Goal: Task Accomplishment & Management: Use online tool/utility

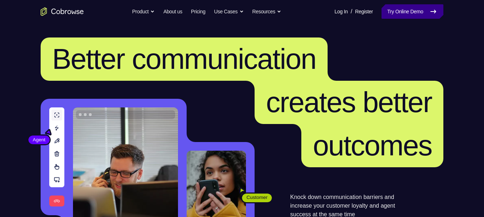
click at [410, 12] on link "Try Online Demo" at bounding box center [413, 11] width 62 height 14
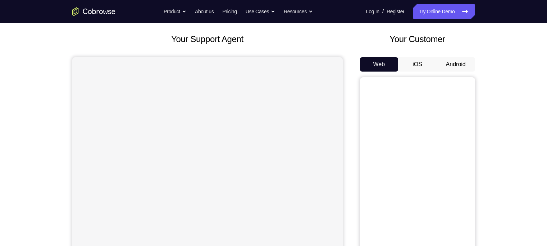
scroll to position [36, 0]
click at [458, 66] on button "Android" at bounding box center [456, 65] width 38 height 14
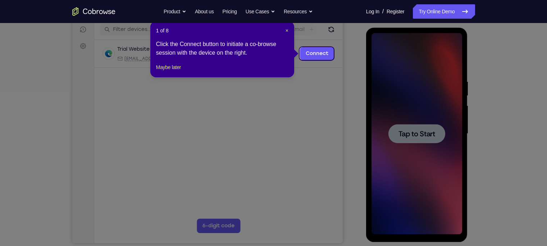
scroll to position [91, 0]
click at [287, 30] on span "×" at bounding box center [287, 31] width 3 height 6
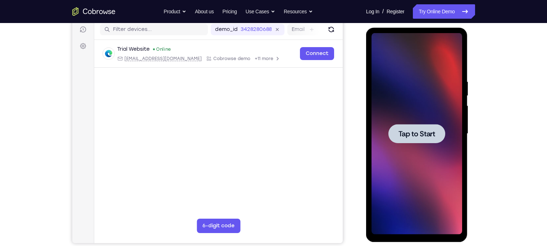
click at [411, 126] on div at bounding box center [416, 133] width 57 height 19
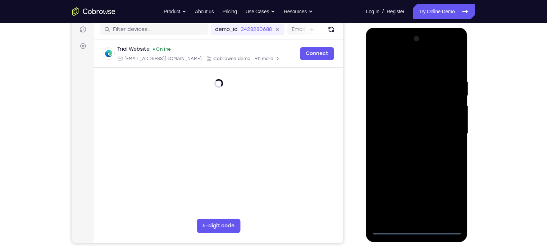
click at [418, 216] on div at bounding box center [417, 133] width 91 height 201
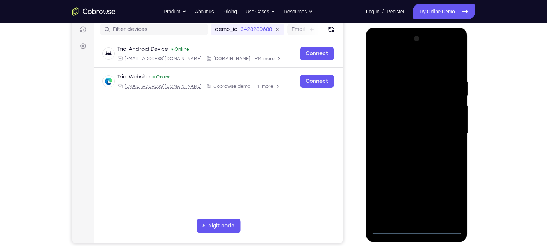
click at [452, 200] on div at bounding box center [417, 133] width 91 height 201
click at [395, 55] on div at bounding box center [417, 133] width 91 height 201
click at [444, 129] on div at bounding box center [417, 133] width 91 height 201
click at [410, 147] on div at bounding box center [417, 133] width 91 height 201
click at [399, 129] on div at bounding box center [417, 133] width 91 height 201
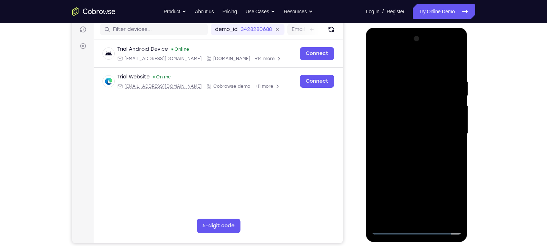
click at [391, 119] on div at bounding box center [417, 133] width 91 height 201
click at [398, 134] on div at bounding box center [417, 133] width 91 height 201
click at [431, 161] on div at bounding box center [417, 133] width 91 height 201
drag, startPoint x: 431, startPoint y: 157, endPoint x: 440, endPoint y: 72, distance: 85.7
click at [440, 72] on div at bounding box center [417, 133] width 91 height 201
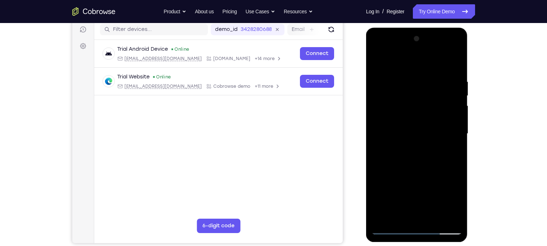
drag, startPoint x: 418, startPoint y: 184, endPoint x: 417, endPoint y: 55, distance: 128.4
click at [417, 55] on div at bounding box center [417, 133] width 91 height 201
drag, startPoint x: 390, startPoint y: 63, endPoint x: 510, endPoint y: 59, distance: 119.5
click at [469, 59] on html "Online web based iOS Simulators and Android Emulators. Run iPhone, iPad, Mobile…" at bounding box center [417, 136] width 103 height 216
drag, startPoint x: 401, startPoint y: 188, endPoint x: 411, endPoint y: 99, distance: 89.7
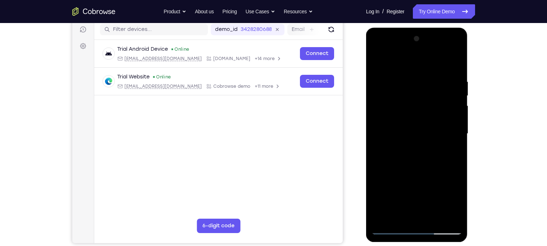
click at [411, 99] on div at bounding box center [417, 133] width 91 height 201
drag, startPoint x: 435, startPoint y: 193, endPoint x: 426, endPoint y: 64, distance: 129.9
click at [426, 64] on div at bounding box center [417, 133] width 91 height 201
click at [457, 59] on div at bounding box center [417, 133] width 91 height 201
click at [455, 59] on div at bounding box center [417, 133] width 91 height 201
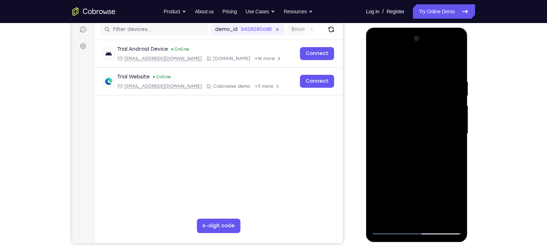
click at [455, 60] on div at bounding box center [417, 133] width 91 height 201
click at [377, 60] on div at bounding box center [417, 133] width 91 height 201
drag, startPoint x: 418, startPoint y: 137, endPoint x: 414, endPoint y: 32, distance: 105.5
click at [414, 32] on div at bounding box center [417, 135] width 102 height 214
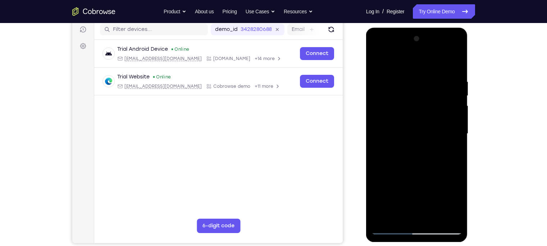
drag, startPoint x: 402, startPoint y: 156, endPoint x: 396, endPoint y: 34, distance: 121.7
click at [396, 34] on div at bounding box center [417, 133] width 91 height 201
drag, startPoint x: 406, startPoint y: 185, endPoint x: 406, endPoint y: 80, distance: 104.7
click at [406, 80] on div at bounding box center [417, 133] width 91 height 201
drag, startPoint x: 423, startPoint y: 188, endPoint x: 424, endPoint y: 62, distance: 125.9
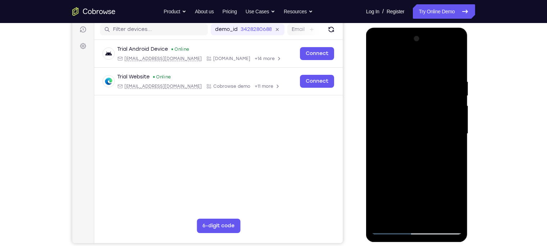
click at [424, 62] on div at bounding box center [417, 133] width 91 height 201
drag, startPoint x: 418, startPoint y: 147, endPoint x: 421, endPoint y: 53, distance: 93.9
click at [421, 53] on div at bounding box center [417, 133] width 91 height 201
drag, startPoint x: 412, startPoint y: 181, endPoint x: 421, endPoint y: 109, distance: 71.7
click at [421, 109] on div at bounding box center [417, 133] width 91 height 201
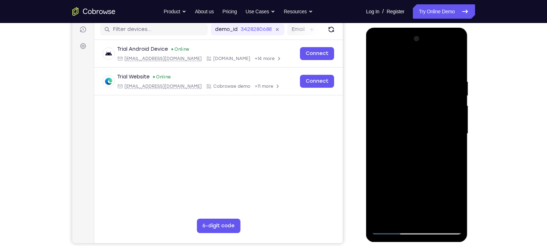
drag, startPoint x: 421, startPoint y: 183, endPoint x: 413, endPoint y: 75, distance: 108.5
click at [413, 75] on div at bounding box center [417, 133] width 91 height 201
drag, startPoint x: 386, startPoint y: 202, endPoint x: 400, endPoint y: 79, distance: 123.7
click at [400, 79] on div at bounding box center [417, 133] width 91 height 201
drag, startPoint x: 420, startPoint y: 182, endPoint x: 418, endPoint y: 8, distance: 173.4
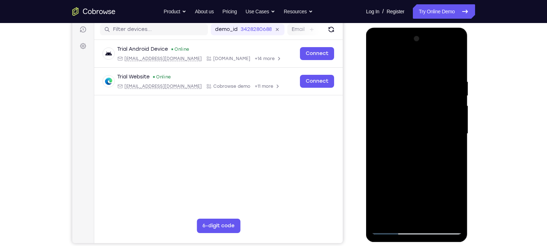
click at [418, 28] on html "Online web based iOS Simulators and Android Emulators. Run iPhone, iPad, Mobile…" at bounding box center [417, 136] width 103 height 216
drag, startPoint x: 401, startPoint y: 181, endPoint x: 413, endPoint y: 79, distance: 102.4
click at [413, 79] on div at bounding box center [417, 133] width 91 height 201
drag, startPoint x: 437, startPoint y: 176, endPoint x: 430, endPoint y: 71, distance: 105.6
click at [430, 71] on div at bounding box center [417, 133] width 91 height 201
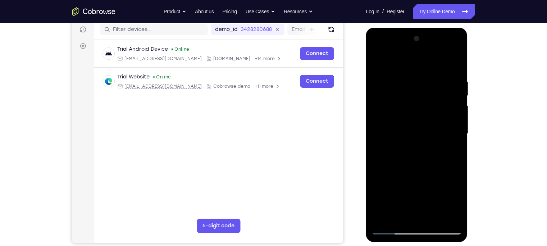
drag, startPoint x: 410, startPoint y: 169, endPoint x: 413, endPoint y: 71, distance: 97.9
click at [413, 71] on div at bounding box center [417, 133] width 91 height 201
drag, startPoint x: 419, startPoint y: 189, endPoint x: 408, endPoint y: 49, distance: 140.3
click at [408, 49] on div at bounding box center [417, 133] width 91 height 201
drag, startPoint x: 400, startPoint y: 148, endPoint x: 431, endPoint y: -17, distance: 167.3
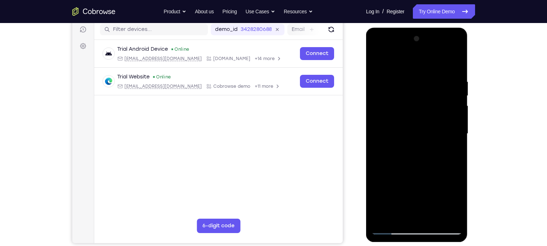
click at [431, 28] on html "Online web based iOS Simulators and Android Emulators. Run iPhone, iPad, Mobile…" at bounding box center [417, 136] width 103 height 216
drag, startPoint x: 394, startPoint y: 182, endPoint x: 419, endPoint y: 80, distance: 105.2
click at [419, 80] on div at bounding box center [417, 133] width 91 height 201
drag, startPoint x: 391, startPoint y: 179, endPoint x: 409, endPoint y: 71, distance: 109.8
click at [409, 71] on div at bounding box center [417, 133] width 91 height 201
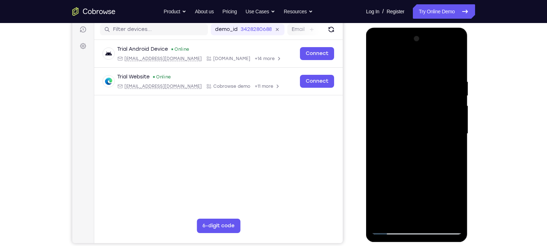
drag, startPoint x: 404, startPoint y: 182, endPoint x: 415, endPoint y: 79, distance: 103.1
click at [415, 79] on div at bounding box center [417, 133] width 91 height 201
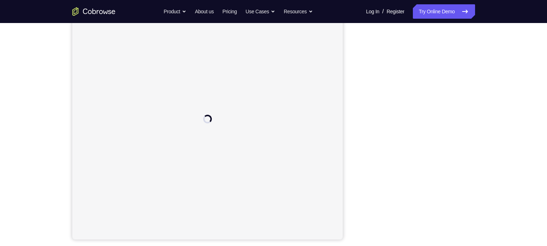
scroll to position [95, 0]
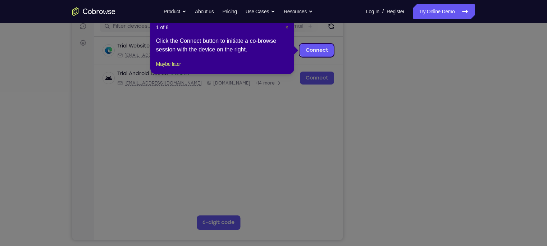
click at [286, 24] on span "×" at bounding box center [287, 27] width 3 height 6
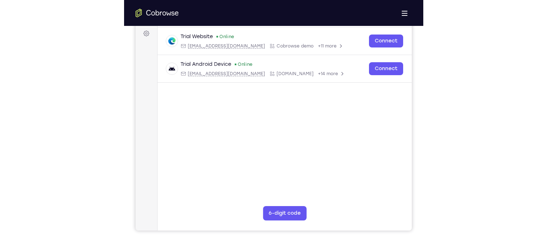
scroll to position [0, 0]
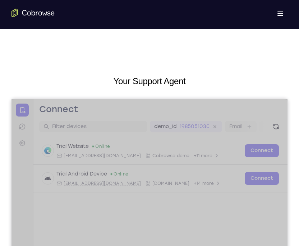
drag, startPoint x: 496, startPoint y: 195, endPoint x: 555, endPoint y: -12, distance: 215.2
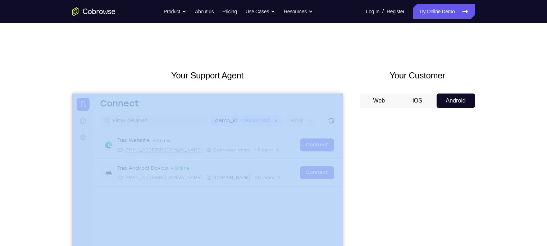
scroll to position [59, 0]
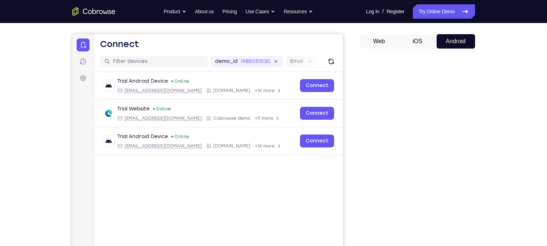
click at [408, 43] on button "iOS" at bounding box center [417, 41] width 38 height 14
click at [440, 42] on button "Android" at bounding box center [456, 41] width 38 height 14
click at [410, 48] on button "iOS" at bounding box center [417, 41] width 38 height 14
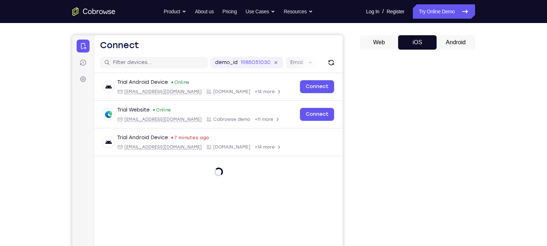
scroll to position [58, 0]
click at [451, 51] on div "Web iOS Android" at bounding box center [417, 156] width 115 height 241
click at [454, 40] on button "Android" at bounding box center [456, 43] width 38 height 14
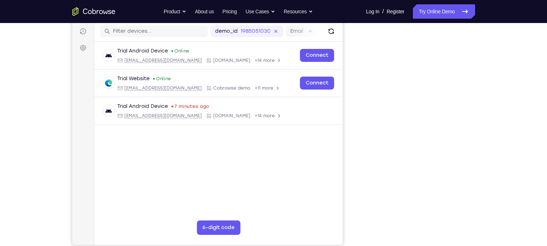
scroll to position [90, 0]
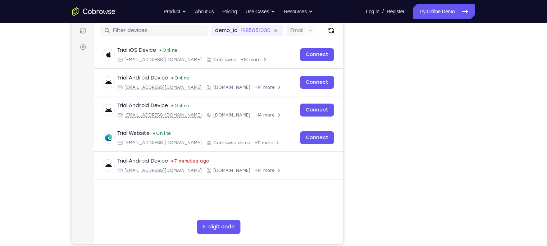
click at [530, 198] on div "Your Support Agent Your Customer Web iOS Android Next Steps We’d be happy to gi…" at bounding box center [273, 170] width 547 height 474
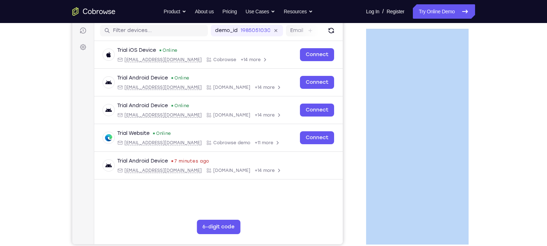
click at [530, 198] on div "Your Support Agent Your Customer Web iOS Android Next Steps We’d be happy to gi…" at bounding box center [273, 170] width 547 height 474
drag, startPoint x: 530, startPoint y: 198, endPoint x: 481, endPoint y: 189, distance: 50.4
click at [481, 189] on div "Your Support Agent Your Customer Web iOS Android Next Steps We’d be happy to gi…" at bounding box center [274, 170] width 460 height 474
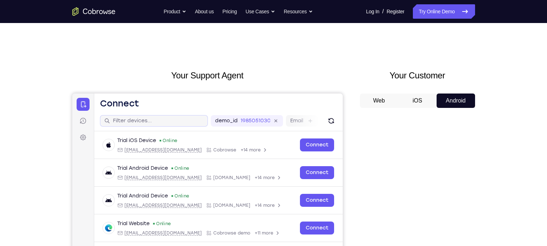
scroll to position [128, 0]
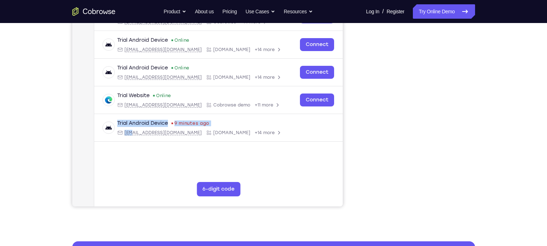
drag, startPoint x: 133, startPoint y: 187, endPoint x: 86, endPoint y: 167, distance: 50.9
click at [86, 167] on div "Skip to main content Connect Sessions Settings Open main menu Connect demo_id 1…" at bounding box center [207, 85] width 271 height 241
click at [86, 167] on nav "Connect Sessions Settings" at bounding box center [83, 85] width 22 height 241
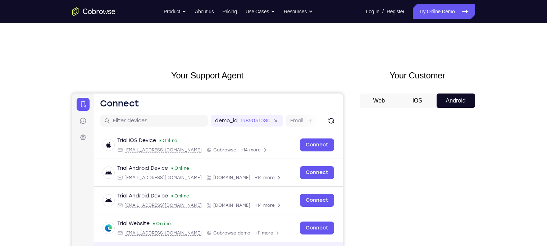
scroll to position [33, 0]
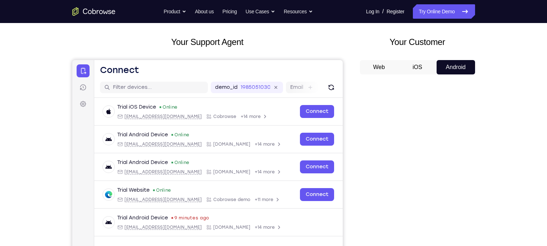
drag, startPoint x: 140, startPoint y: 269, endPoint x: 160, endPoint y: 236, distance: 39.1
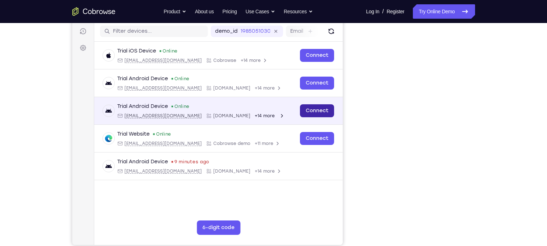
scroll to position [90, 0]
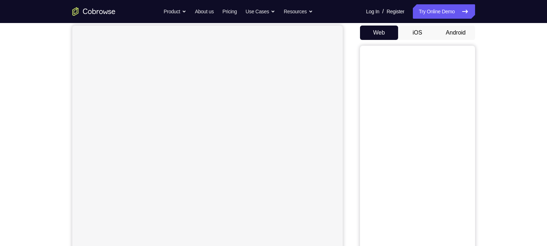
click at [461, 37] on button "Android" at bounding box center [456, 33] width 38 height 14
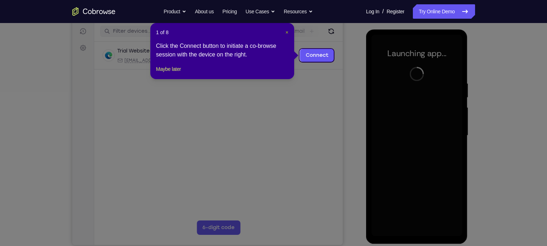
click at [287, 32] on span "×" at bounding box center [287, 32] width 3 height 6
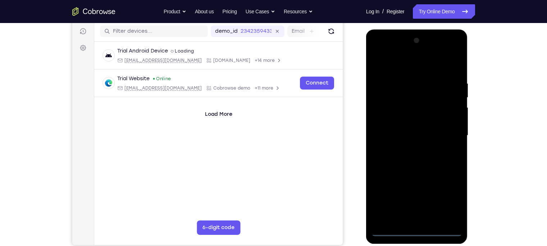
click at [414, 231] on div at bounding box center [417, 135] width 91 height 201
click at [446, 200] on div at bounding box center [417, 135] width 91 height 201
click at [393, 49] on div at bounding box center [417, 135] width 91 height 201
click at [444, 134] on div at bounding box center [417, 135] width 91 height 201
click at [409, 150] on div at bounding box center [417, 135] width 91 height 201
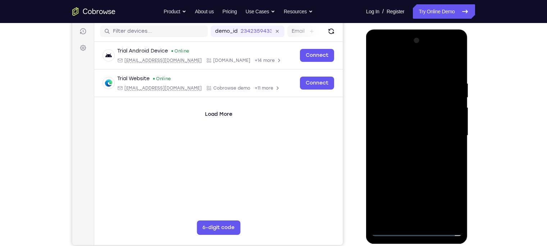
click at [397, 130] on div at bounding box center [417, 135] width 91 height 201
click at [397, 121] on div at bounding box center [417, 135] width 91 height 201
click at [397, 133] on div at bounding box center [417, 135] width 91 height 201
click at [405, 79] on div at bounding box center [417, 135] width 91 height 201
click at [415, 164] on div at bounding box center [417, 135] width 91 height 201
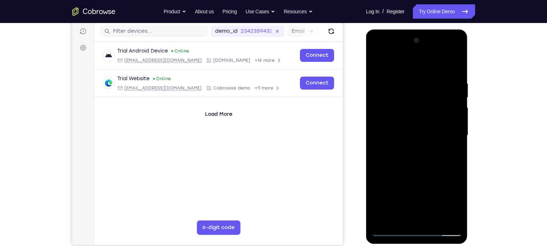
click at [406, 74] on div at bounding box center [417, 135] width 91 height 201
drag, startPoint x: 415, startPoint y: 63, endPoint x: 272, endPoint y: 82, distance: 145.1
click at [366, 82] on html "Online web based iOS Simulators and Android Emulators. Run iPhone, iPad, Mobile…" at bounding box center [417, 137] width 103 height 216
click at [453, 95] on div at bounding box center [417, 135] width 91 height 201
click at [460, 126] on div at bounding box center [417, 135] width 91 height 201
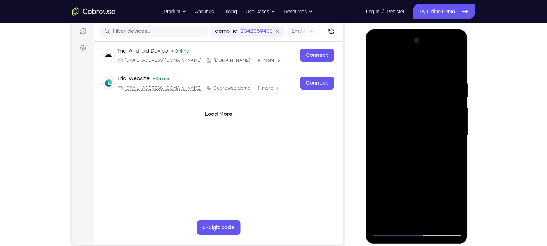
drag, startPoint x: 459, startPoint y: 126, endPoint x: 409, endPoint y: 126, distance: 49.6
click at [409, 126] on div at bounding box center [417, 135] width 91 height 201
drag, startPoint x: 456, startPoint y: 118, endPoint x: 379, endPoint y: 126, distance: 78.1
click at [379, 126] on div at bounding box center [417, 135] width 91 height 201
click at [451, 128] on div at bounding box center [417, 135] width 91 height 201
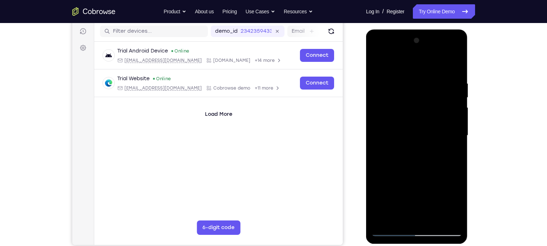
click at [454, 126] on div at bounding box center [417, 135] width 91 height 201
drag, startPoint x: 454, startPoint y: 126, endPoint x: 333, endPoint y: 141, distance: 121.9
click at [366, 141] on html "Online web based iOS Simulators and Android Emulators. Run iPhone, iPad, Mobile…" at bounding box center [417, 137] width 103 height 216
drag, startPoint x: 456, startPoint y: 107, endPoint x: 363, endPoint y: 107, distance: 93.2
click at [366, 107] on html "Online web based iOS Simulators and Android Emulators. Run iPhone, iPad, Mobile…" at bounding box center [417, 137] width 103 height 216
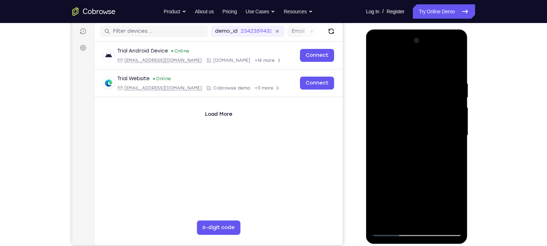
drag, startPoint x: 452, startPoint y: 77, endPoint x: 285, endPoint y: 106, distance: 169.3
click at [366, 106] on html "Online web based iOS Simulators and Android Emulators. Run iPhone, iPad, Mobile…" at bounding box center [417, 137] width 103 height 216
drag, startPoint x: 455, startPoint y: 115, endPoint x: 382, endPoint y: 118, distance: 72.7
click at [382, 118] on div at bounding box center [417, 135] width 91 height 201
drag, startPoint x: 448, startPoint y: 118, endPoint x: 157, endPoint y: 262, distance: 324.8
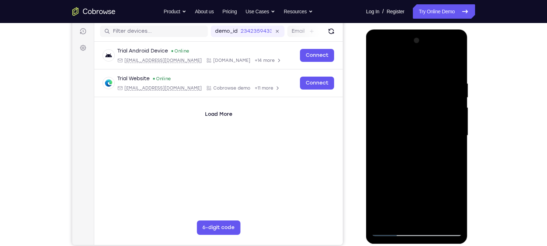
click at [366, 245] on html "Online web based iOS Simulators and Android Emulators. Run iPhone, iPad, Mobile…" at bounding box center [417, 137] width 103 height 216
drag, startPoint x: 438, startPoint y: 186, endPoint x: 245, endPoint y: 193, distance: 193.0
click at [366, 193] on html "Online web based iOS Simulators and Android Emulators. Run iPhone, iPad, Mobile…" at bounding box center [417, 137] width 103 height 216
drag, startPoint x: 457, startPoint y: 123, endPoint x: 363, endPoint y: 121, distance: 94.3
click at [366, 121] on html "Online web based iOS Simulators and Android Emulators. Run iPhone, iPad, Mobile…" at bounding box center [417, 137] width 103 height 216
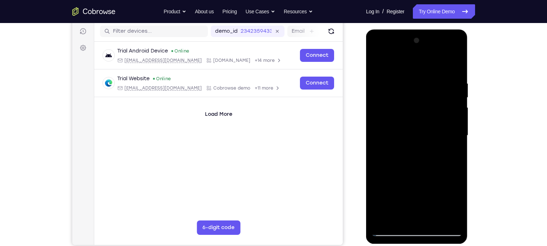
drag, startPoint x: 450, startPoint y: 112, endPoint x: 392, endPoint y: 116, distance: 58.4
click at [392, 116] on div at bounding box center [417, 135] width 91 height 201
drag, startPoint x: 452, startPoint y: 99, endPoint x: 342, endPoint y: 106, distance: 109.6
click at [366, 106] on html "Online web based iOS Simulators and Android Emulators. Run iPhone, iPad, Mobile…" at bounding box center [417, 137] width 103 height 216
drag, startPoint x: 420, startPoint y: 123, endPoint x: 290, endPoint y: 148, distance: 132.6
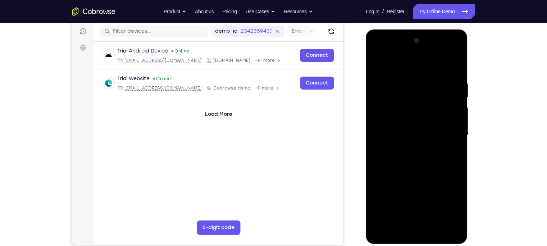
click at [366, 148] on html "Online web based iOS Simulators and Android Emulators. Run iPhone, iPad, Mobile…" at bounding box center [417, 137] width 103 height 216
drag, startPoint x: 442, startPoint y: 121, endPoint x: 262, endPoint y: 138, distance: 181.0
click at [366, 138] on html "Online web based iOS Simulators and Android Emulators. Run iPhone, iPad, Mobile…" at bounding box center [417, 137] width 103 height 216
drag, startPoint x: 727, startPoint y: 160, endPoint x: 328, endPoint y: 119, distance: 401.0
click at [366, 119] on html "Online web based iOS Simulators and Android Emulators. Run iPhone, iPad, Mobile…" at bounding box center [417, 137] width 103 height 216
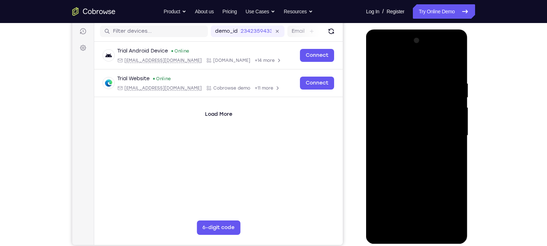
click at [450, 67] on div at bounding box center [417, 135] width 91 height 201
click at [452, 67] on div at bounding box center [417, 135] width 91 height 201
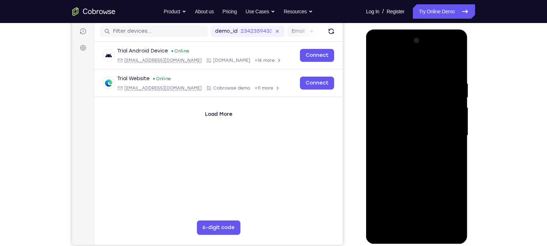
click at [452, 67] on div at bounding box center [417, 135] width 91 height 201
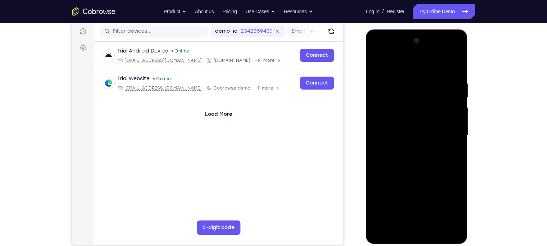
click at [452, 67] on div at bounding box center [417, 135] width 91 height 201
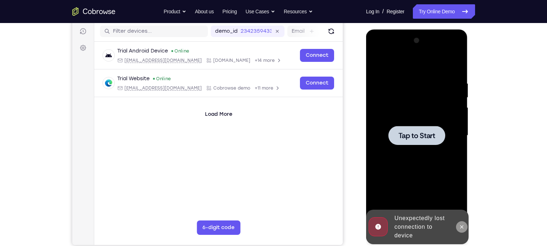
click at [464, 226] on icon at bounding box center [462, 227] width 6 height 6
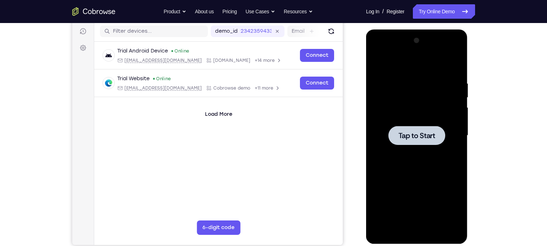
click at [410, 130] on div at bounding box center [416, 135] width 57 height 19
